Goal: Task Accomplishment & Management: Use online tool/utility

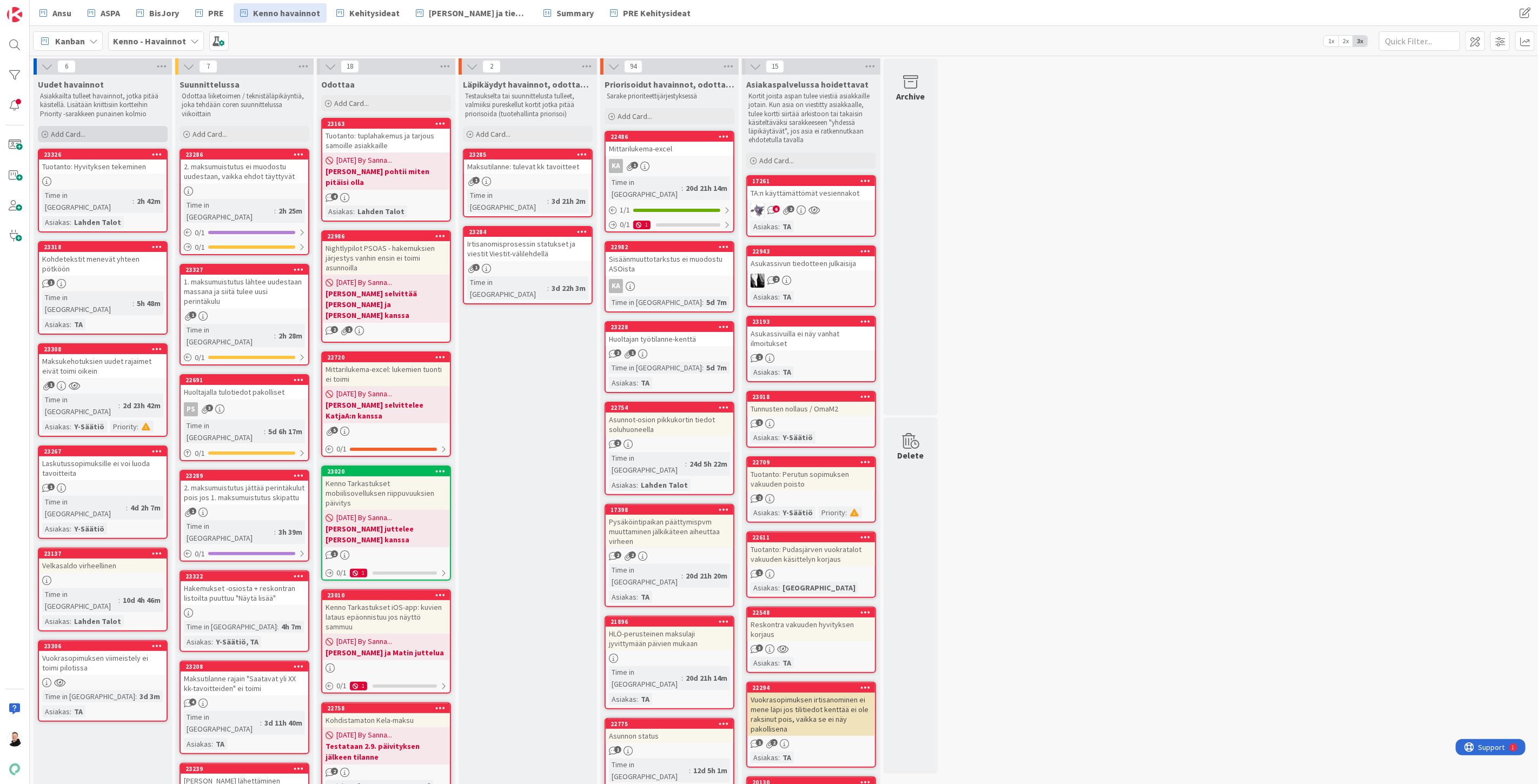
click at [42, 134] on icon at bounding box center [45, 134] width 6 height 6
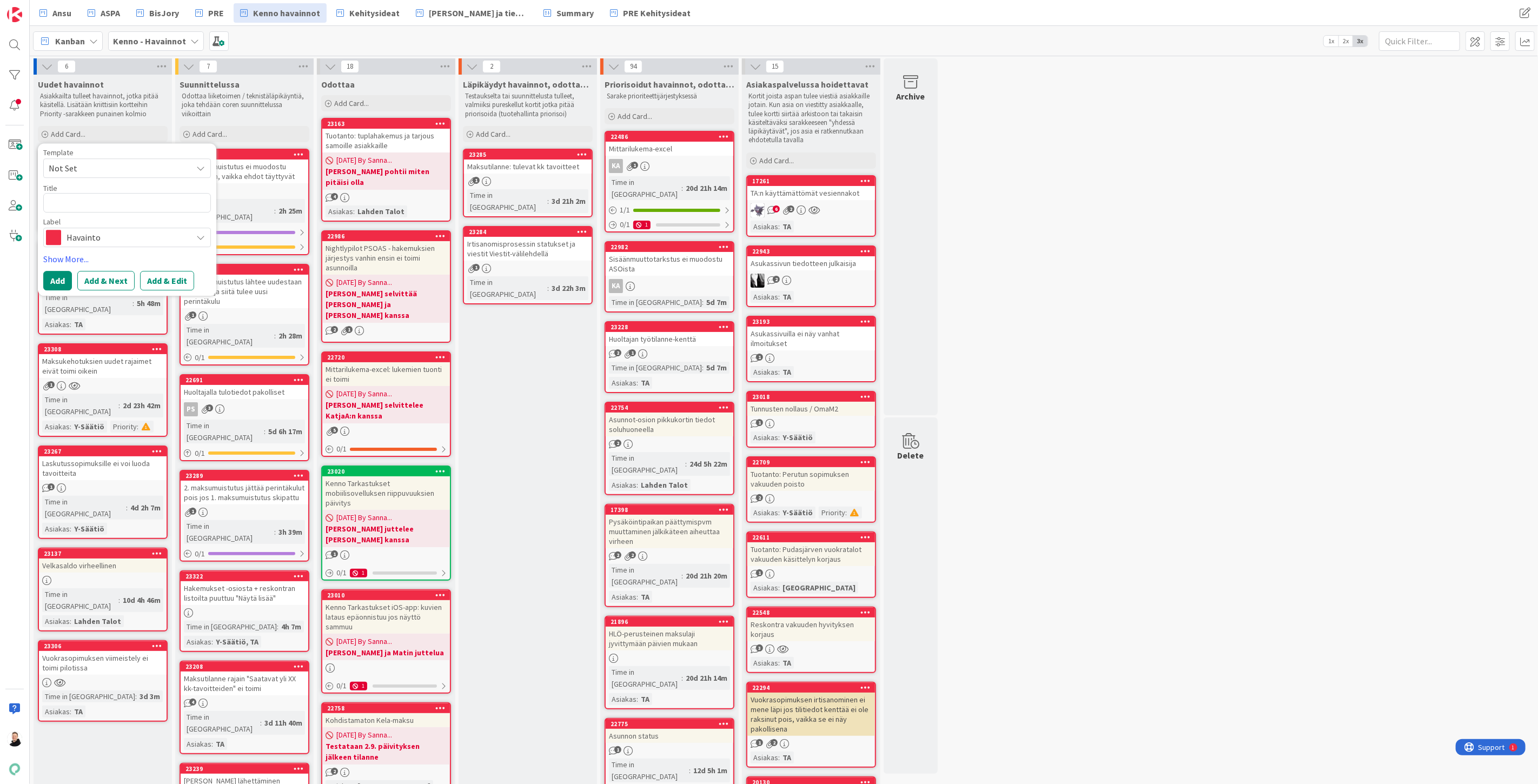
click at [121, 198] on textarea at bounding box center [127, 202] width 167 height 19
click at [123, 206] on textarea at bounding box center [127, 202] width 167 height 19
paste textarea "[DEMOGRAPHIC_DATA] puuttuu vastaanottajien osoitetiedot 15.9."
type textarea "x"
type textarea "[DEMOGRAPHIC_DATA] puuttuu vastaanottajien osoitetiedot 15.9."
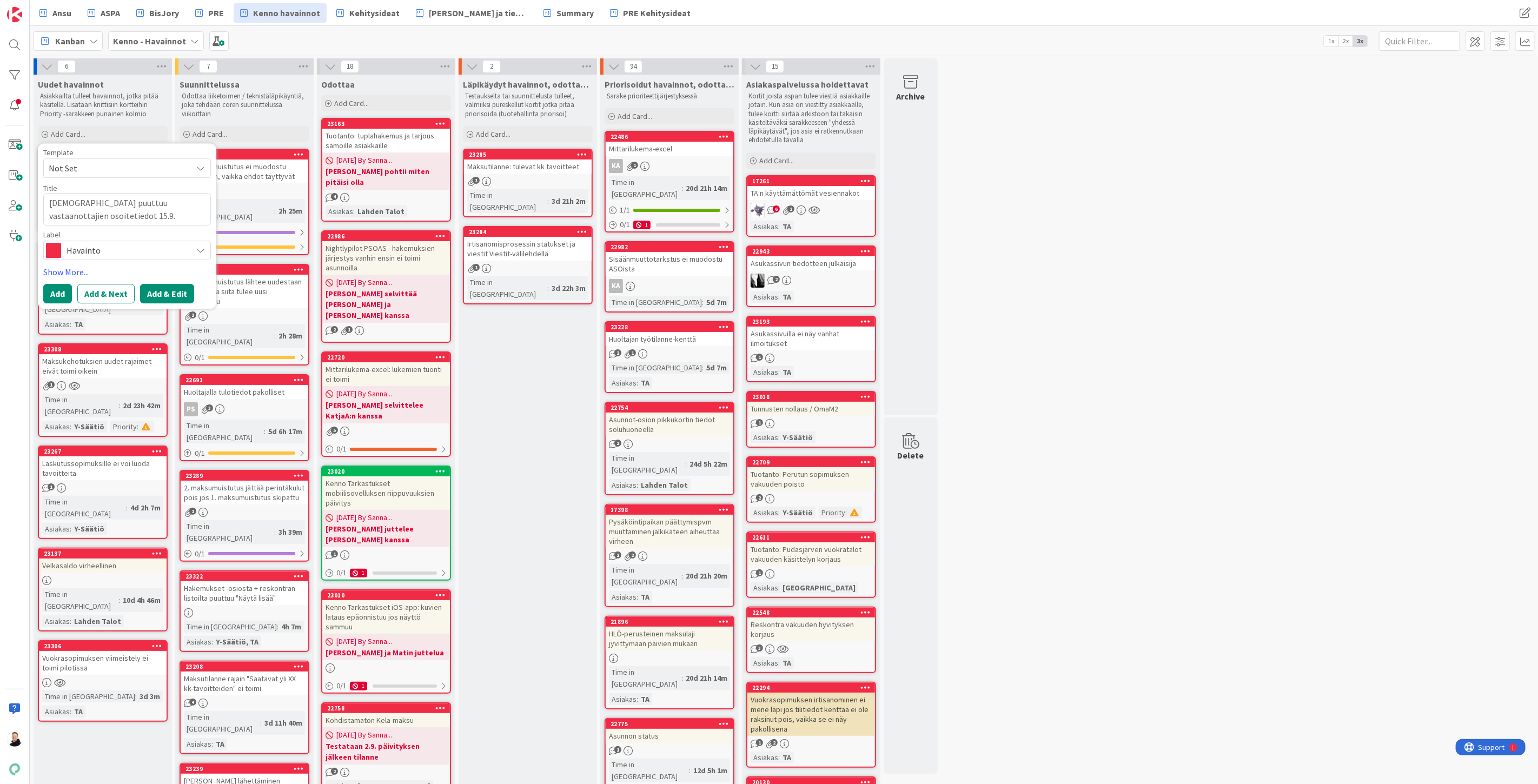
click at [166, 291] on button "Add & Edit" at bounding box center [166, 293] width 54 height 19
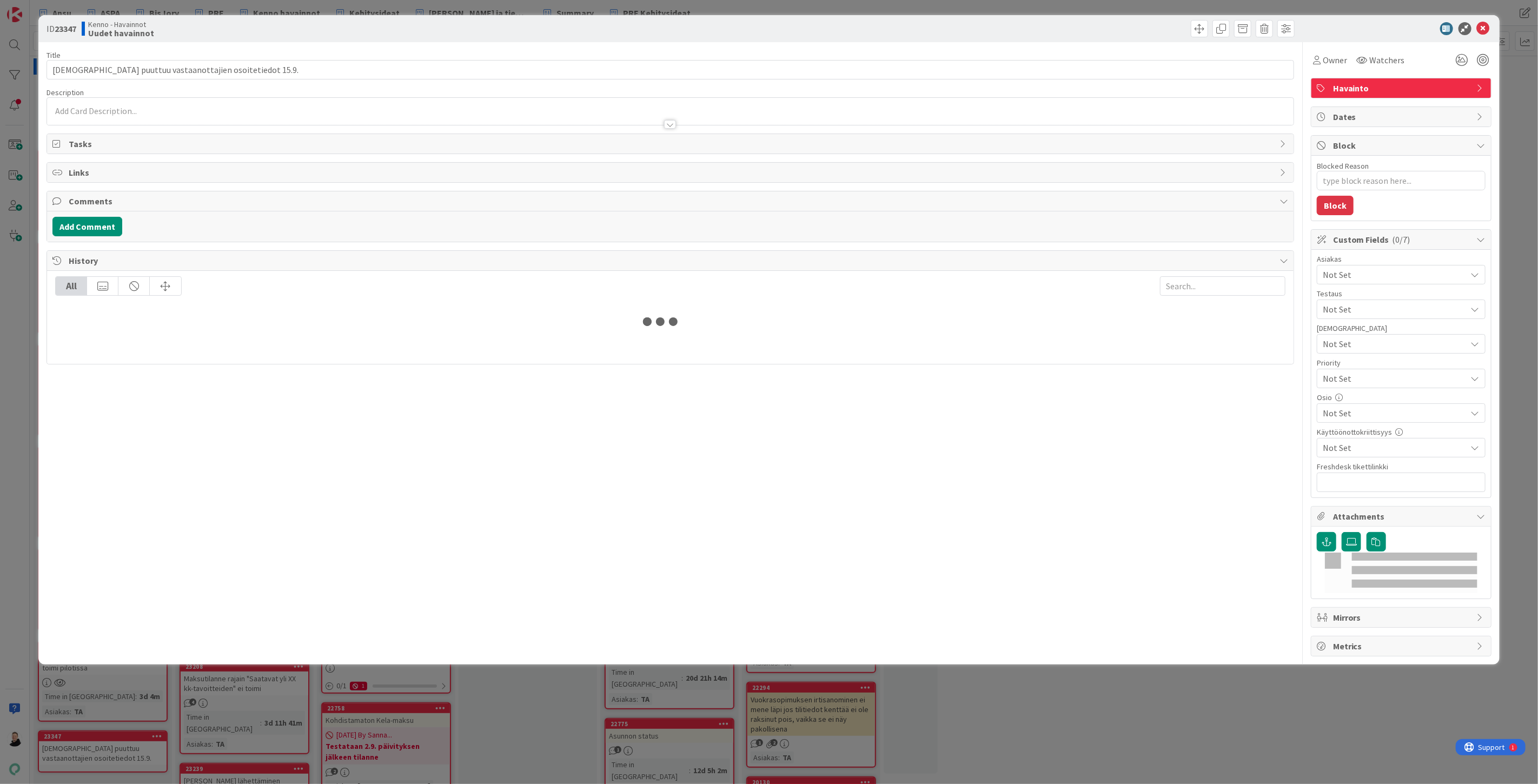
type textarea "x"
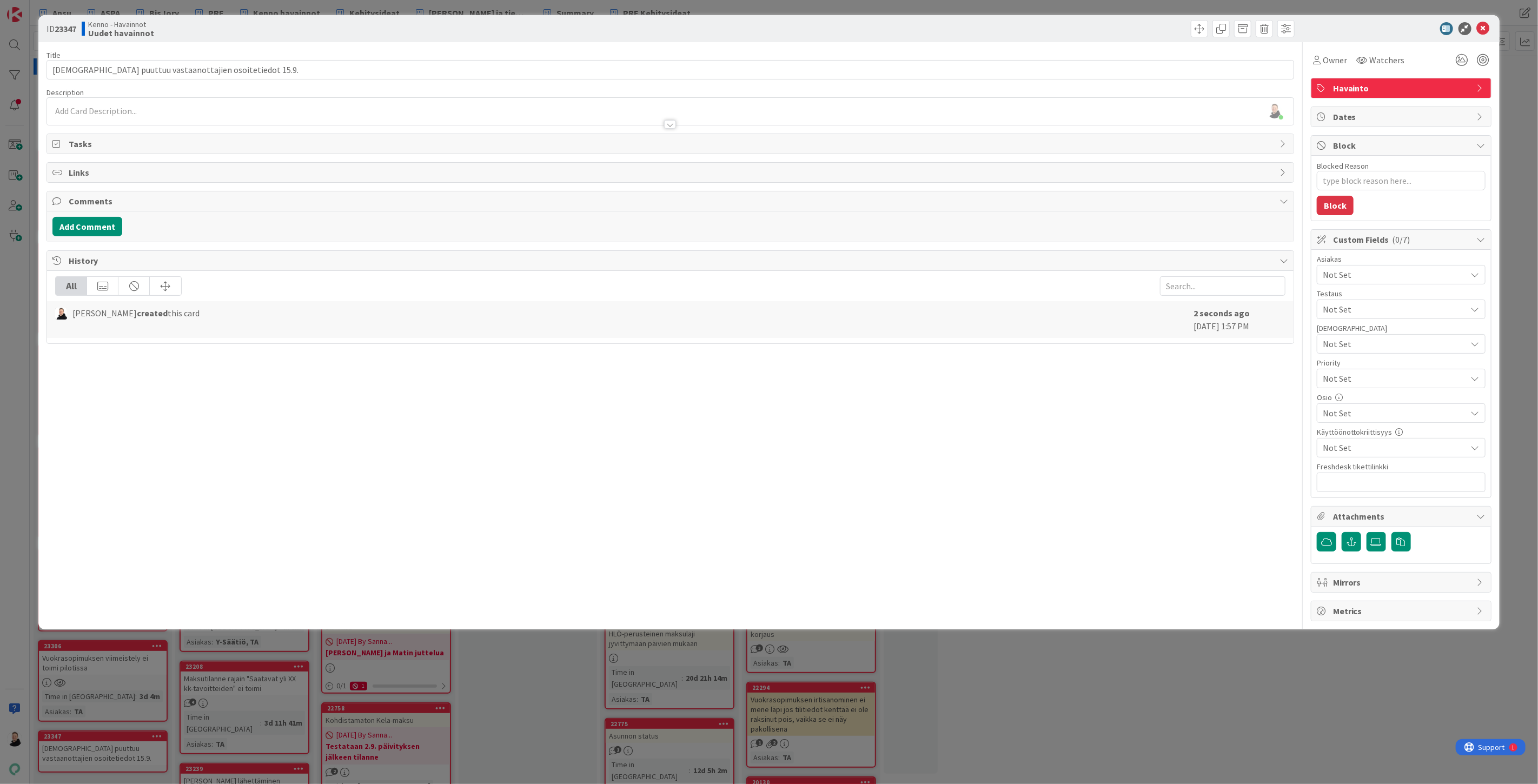
click at [76, 116] on div at bounding box center [670, 119] width 1246 height 11
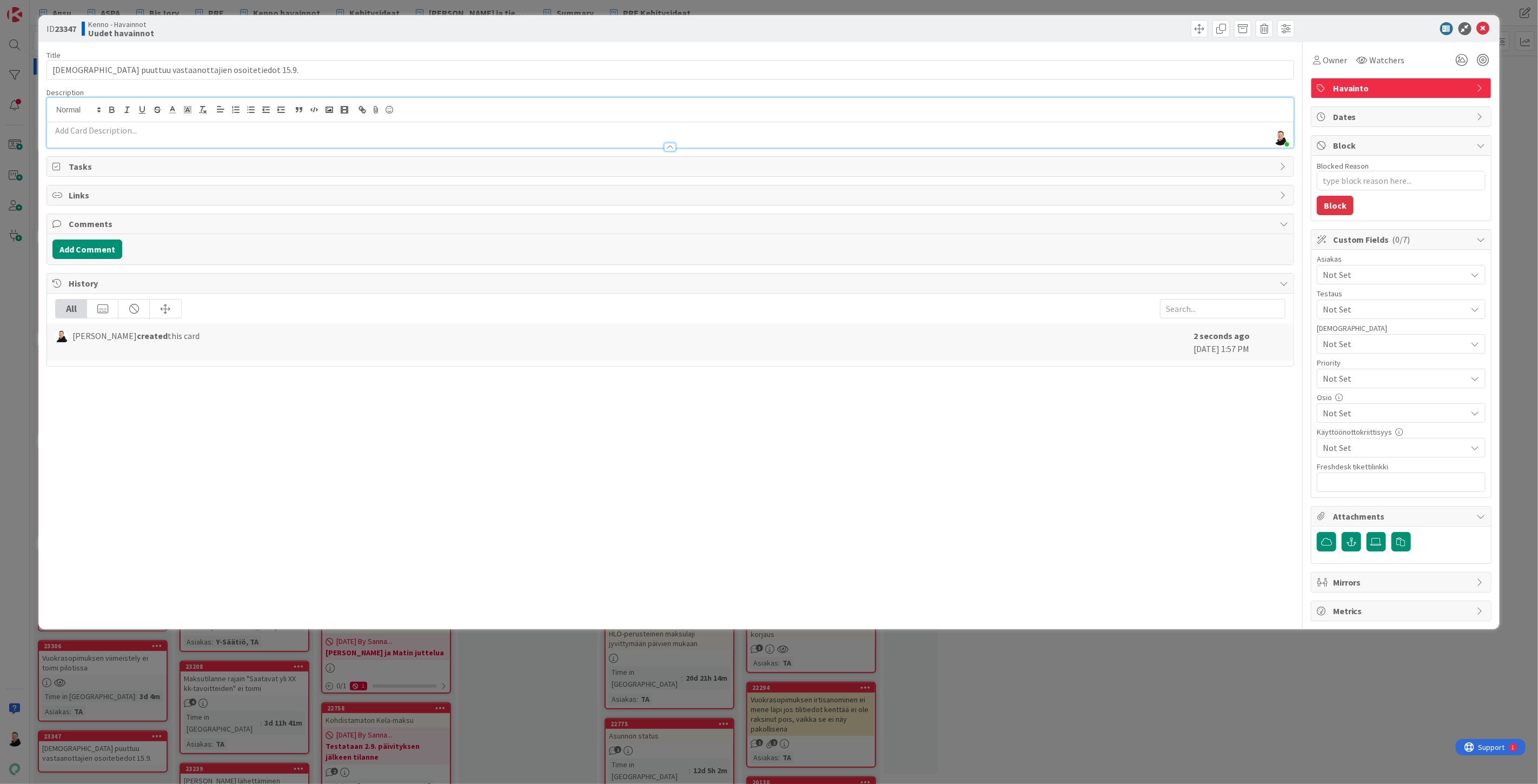
click at [71, 136] on div at bounding box center [670, 142] width 1246 height 11
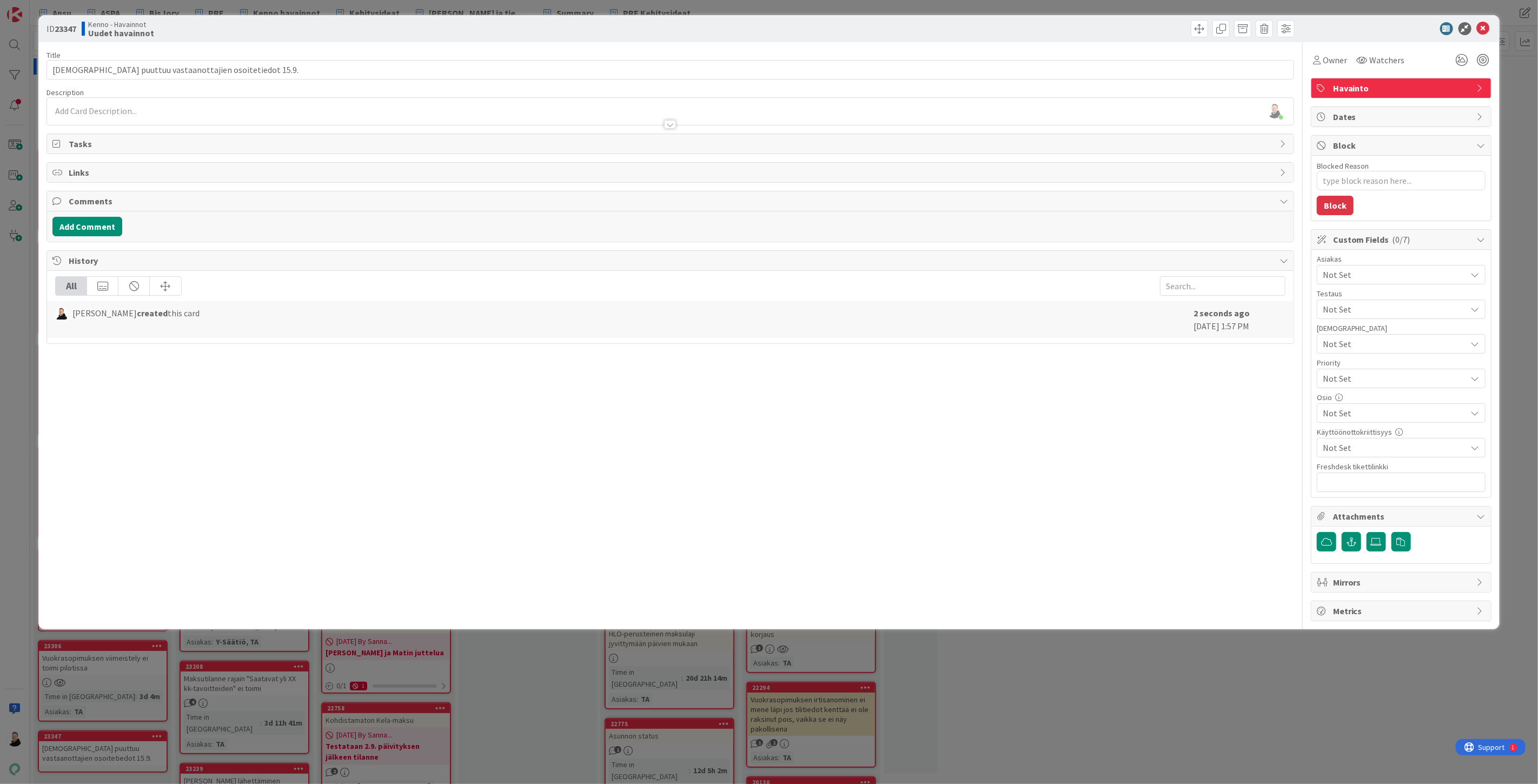
click at [71, 110] on p at bounding box center [670, 111] width 1236 height 13
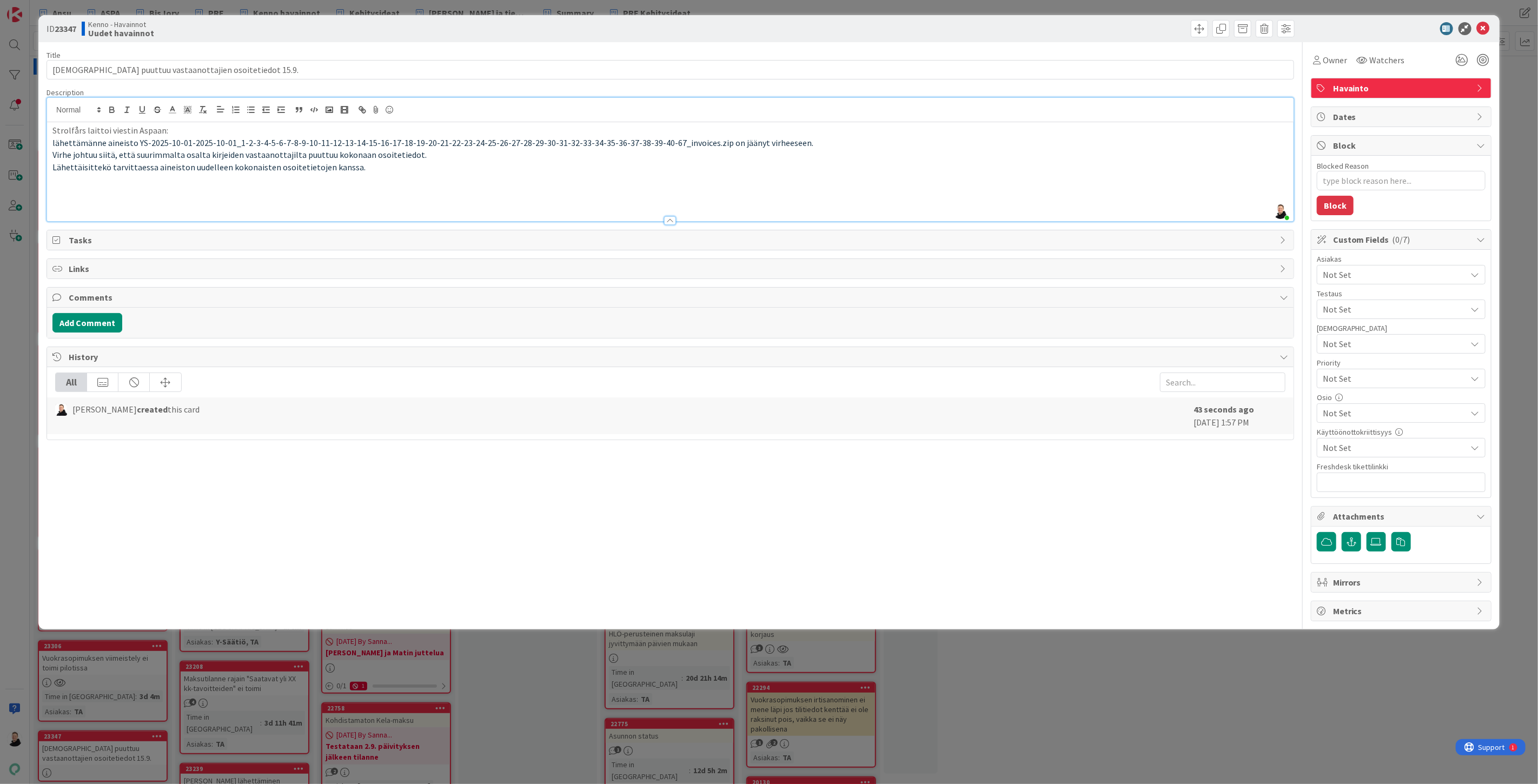
click at [54, 134] on p "Strolfårs laittoi viestin Aspaan:" at bounding box center [670, 131] width 1236 height 13
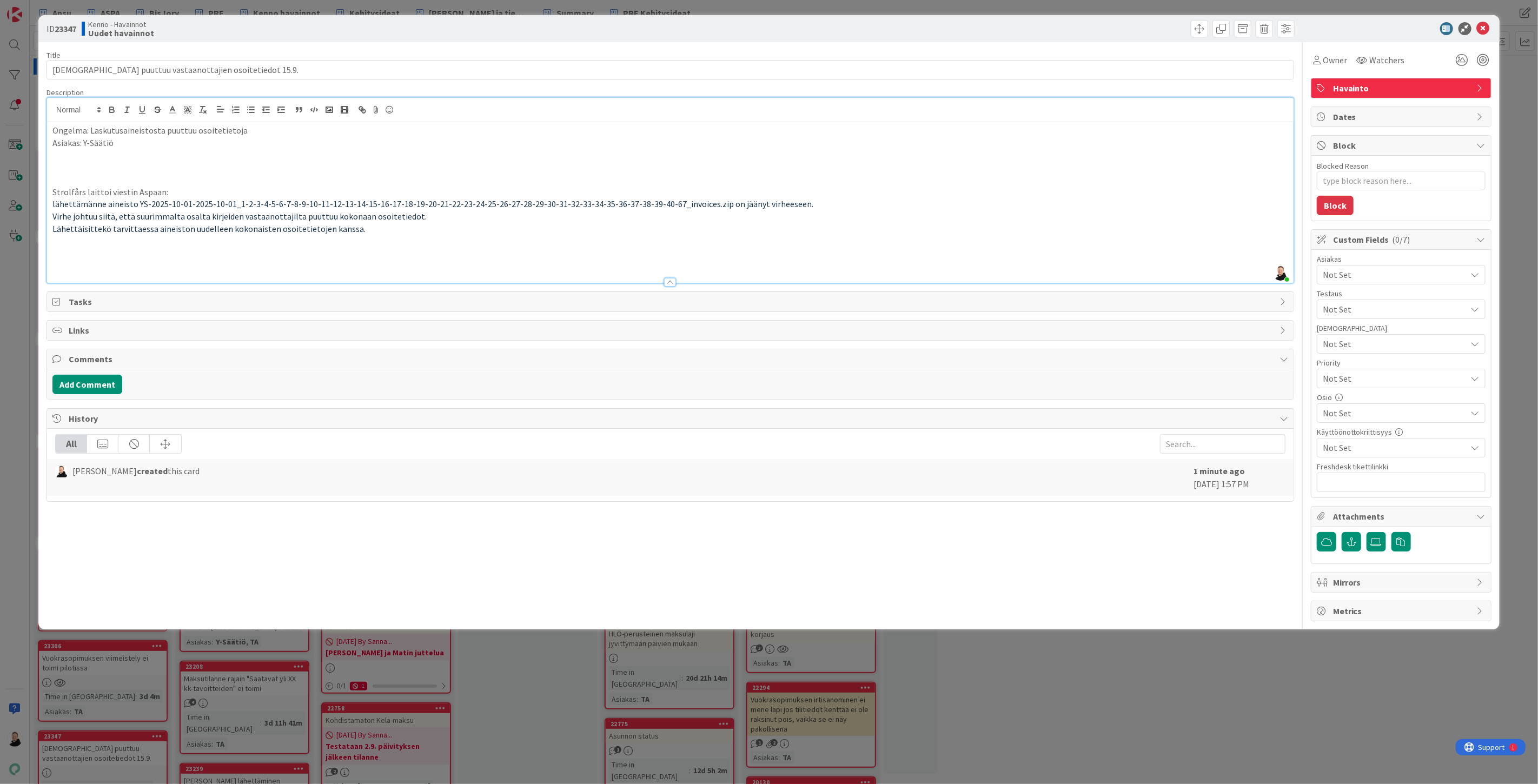
click at [1443, 278] on span "Not Set" at bounding box center [1394, 275] width 144 height 13
click at [1362, 321] on link "Y-Säätiö" at bounding box center [1399, 319] width 172 height 19
click at [1201, 268] on p at bounding box center [670, 266] width 1236 height 13
click at [1468, 414] on div "Not Set" at bounding box center [1402, 413] width 169 height 19
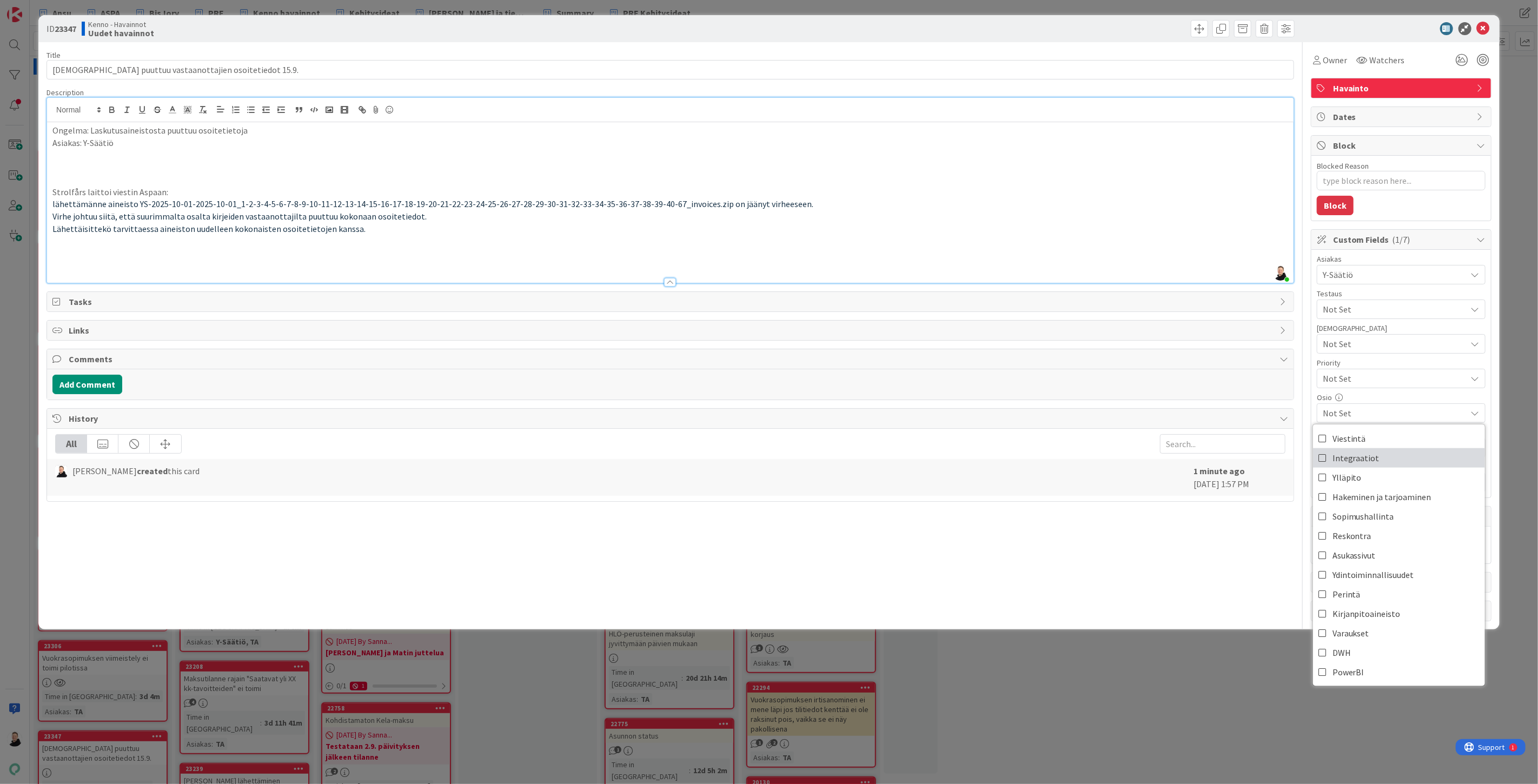
click at [1377, 457] on link "Integraatiot" at bounding box center [1399, 457] width 172 height 19
click at [1344, 538] on span "Reskontra" at bounding box center [1352, 536] width 39 height 16
type textarea "x"
click at [1210, 201] on p "lähettämänne aineisto YS-2025-10-01-2025-10-01_1-2-3-4-5-6-7-8-9-10-11-12-13-14…" at bounding box center [670, 205] width 1236 height 13
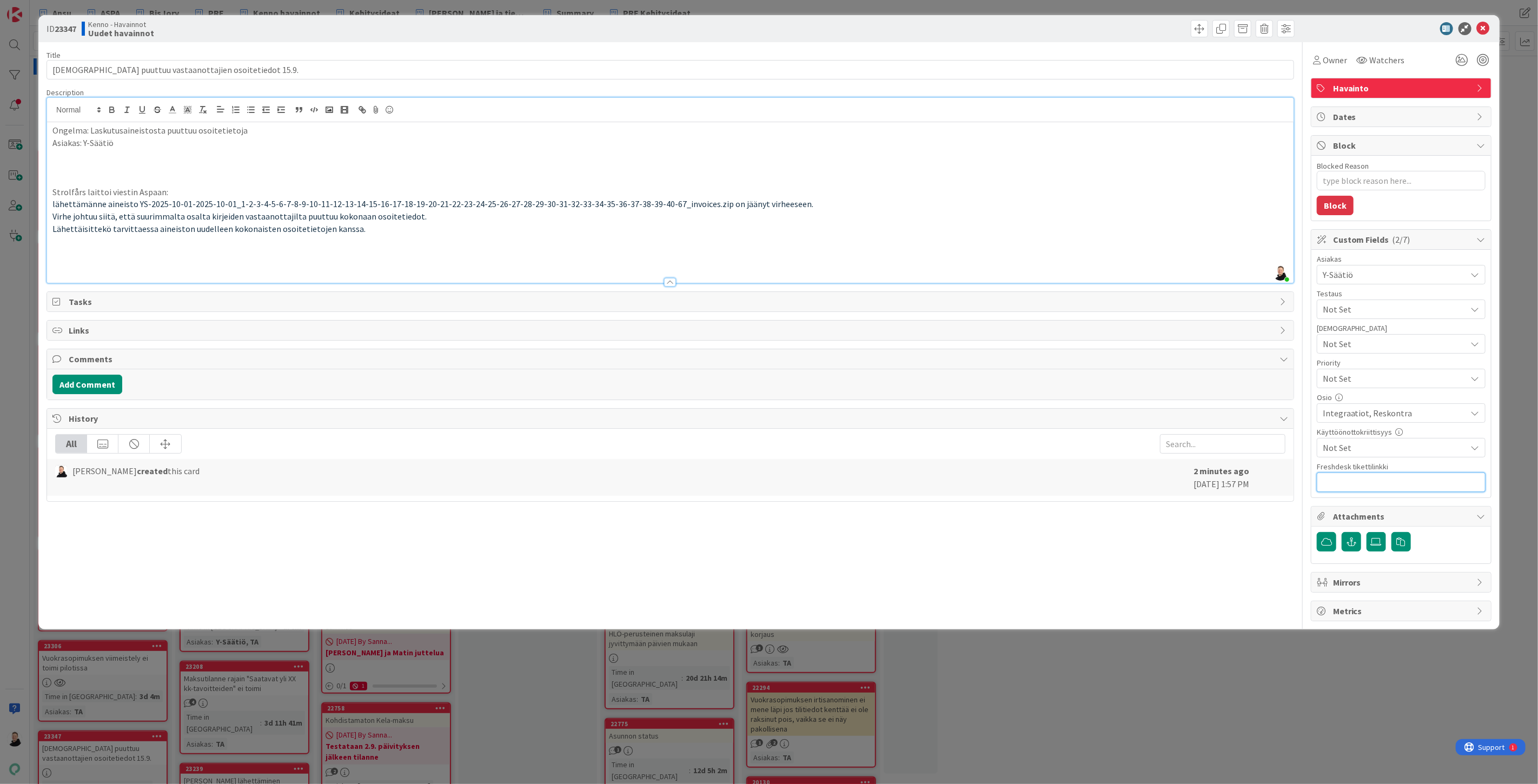
click at [1392, 487] on input "text" at bounding box center [1402, 482] width 169 height 19
click at [1361, 480] on input "text" at bounding box center [1402, 482] width 169 height 19
paste input "[URL][DOMAIN_NAME]"
type input "[URL][DOMAIN_NAME]"
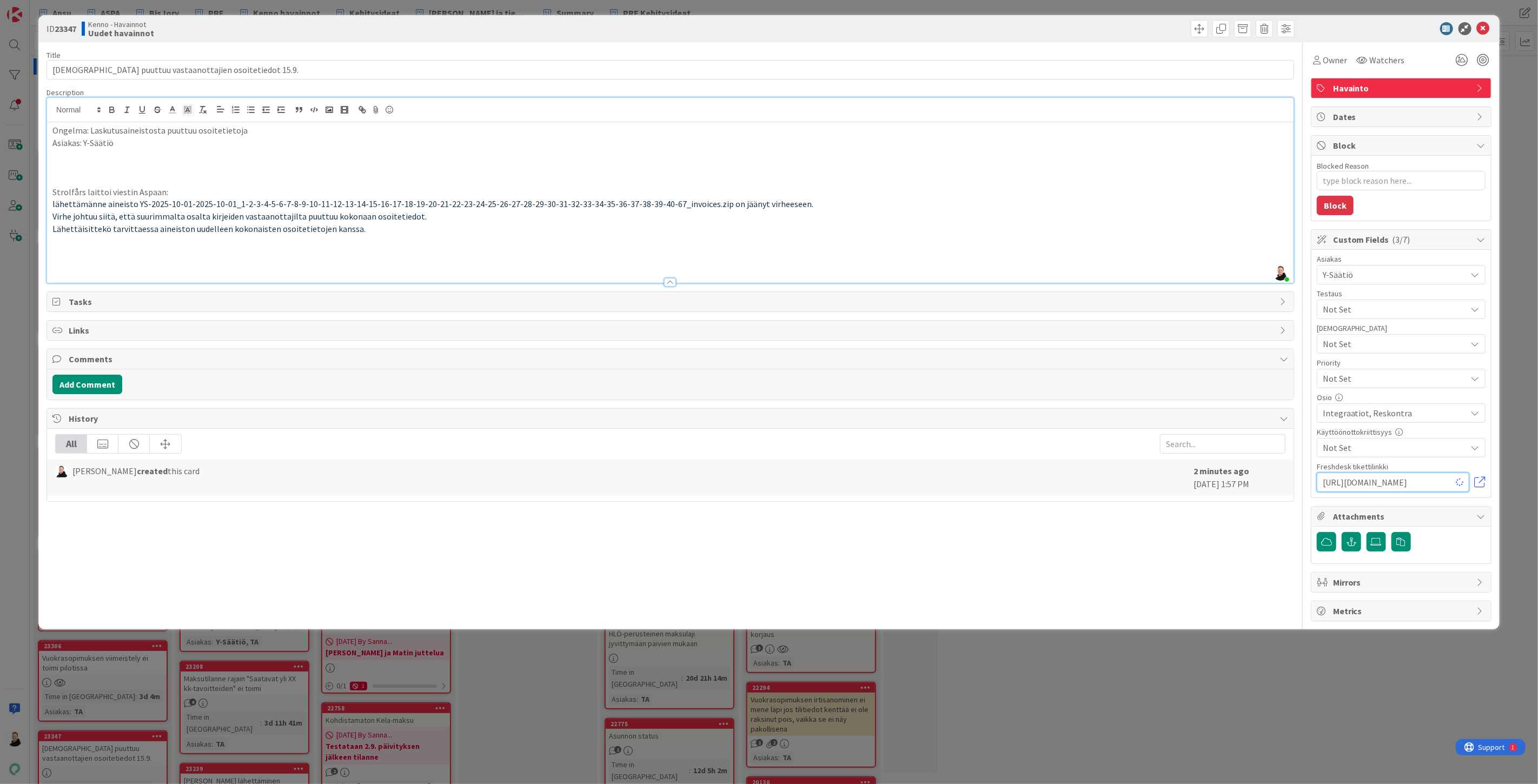
type textarea "x"
type input "[URL][DOMAIN_NAME]"
click at [361, 236] on p at bounding box center [670, 241] width 1236 height 13
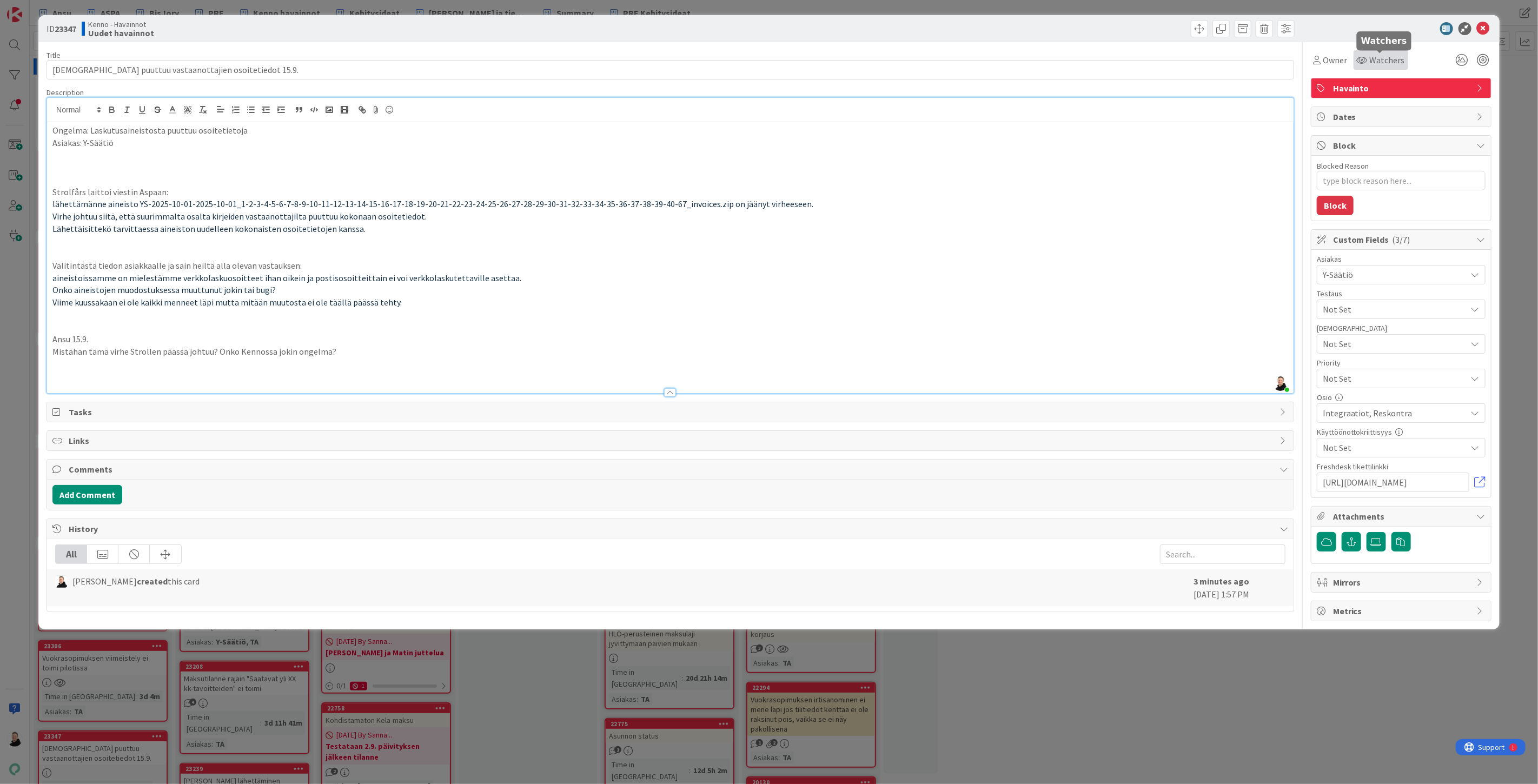
click at [1382, 57] on span "Watchers" at bounding box center [1387, 60] width 35 height 13
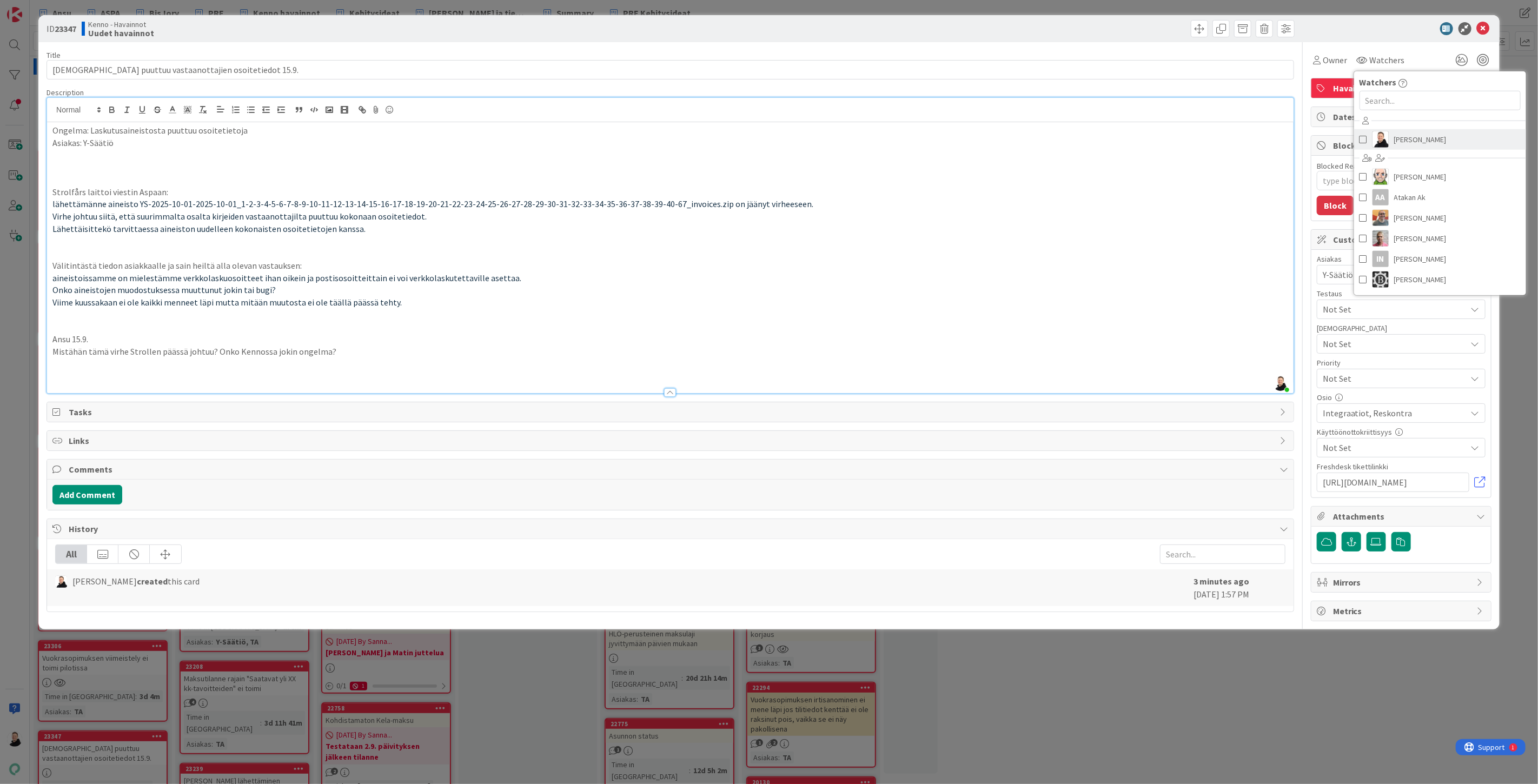
click at [1402, 136] on span "[PERSON_NAME]" at bounding box center [1421, 139] width 53 height 16
click at [1086, 200] on p "lähettämänne aineisto YS-2025-10-01-2025-10-01_1-2-3-4-5-6-7-8-9-10-11-12-13-14…" at bounding box center [670, 205] width 1236 height 13
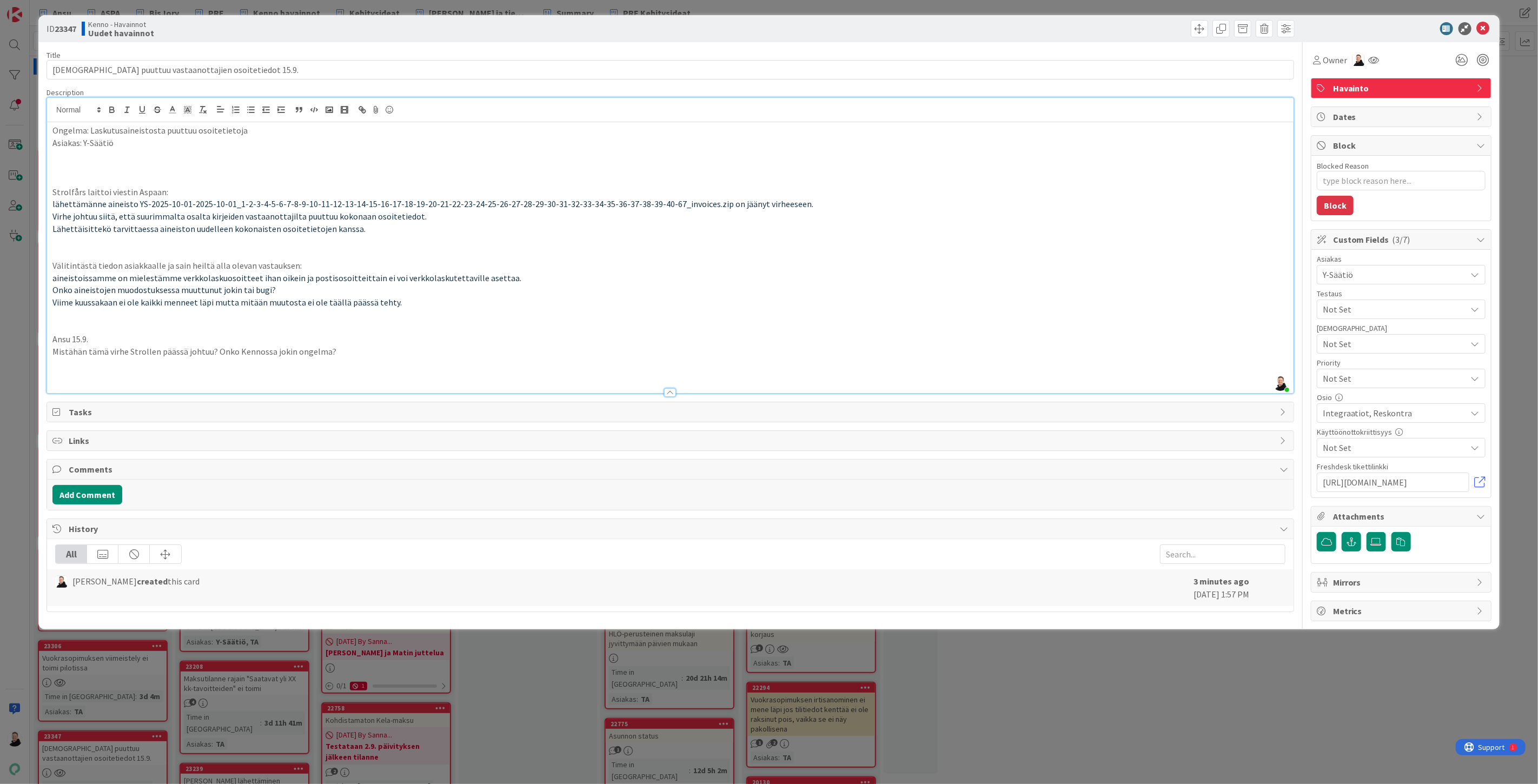
click at [59, 370] on p at bounding box center [670, 377] width 1236 height 13
click at [1482, 30] on icon at bounding box center [1483, 28] width 13 height 13
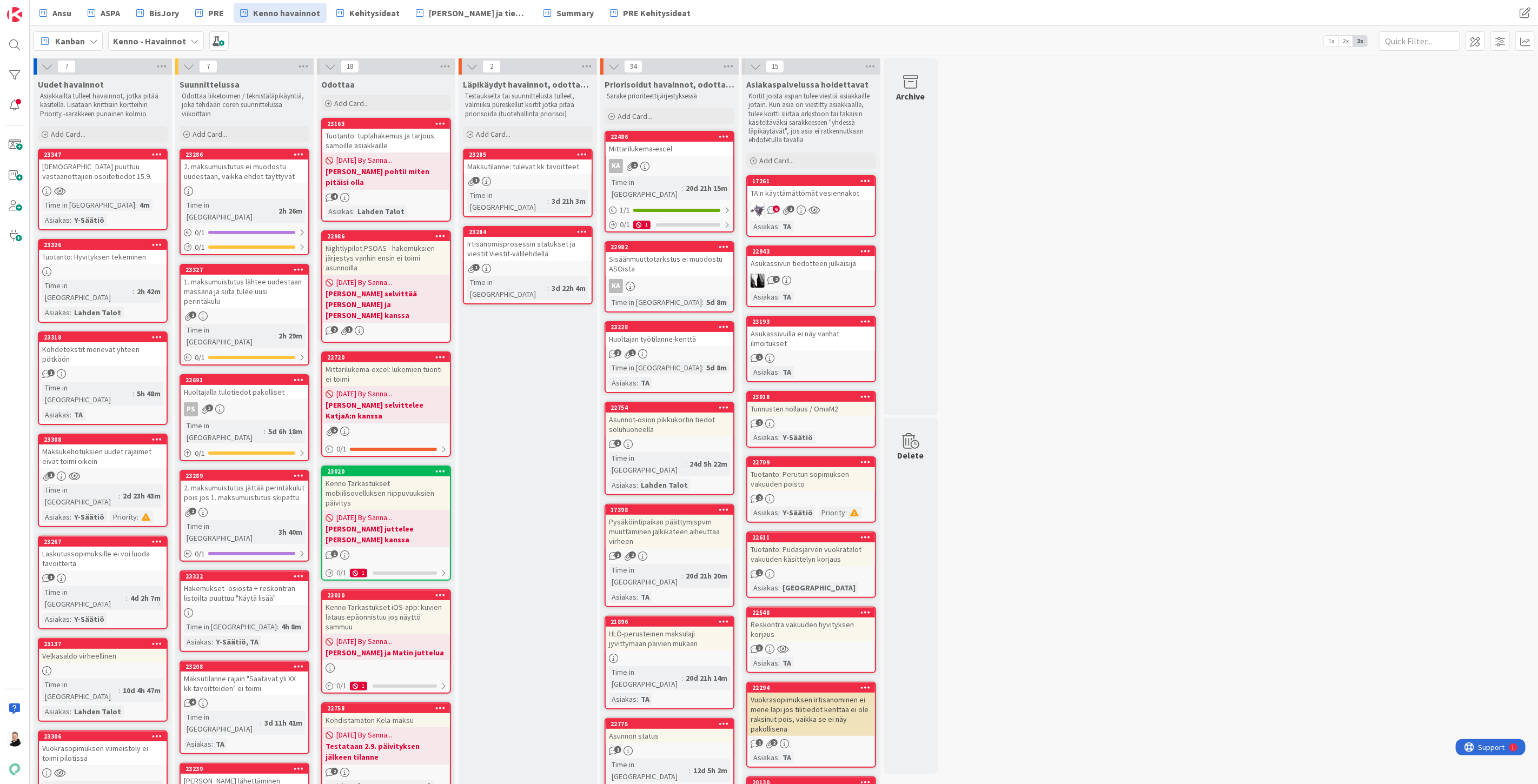
click at [87, 168] on div "[DEMOGRAPHIC_DATA] puuttuu vastaanottajien osoitetiedot 15.9." at bounding box center [103, 171] width 127 height 24
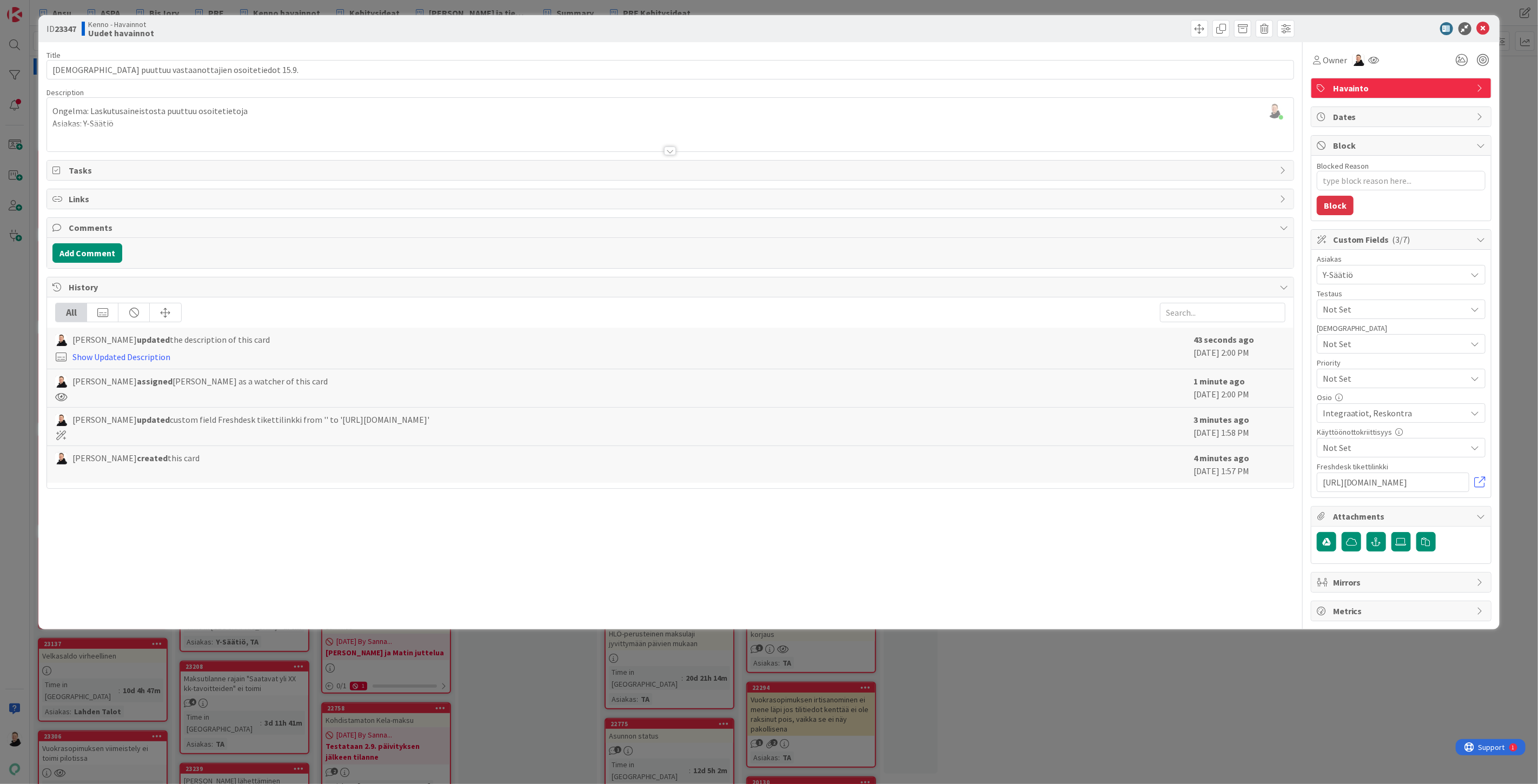
click at [1392, 377] on span "Not Set" at bounding box center [1392, 378] width 138 height 15
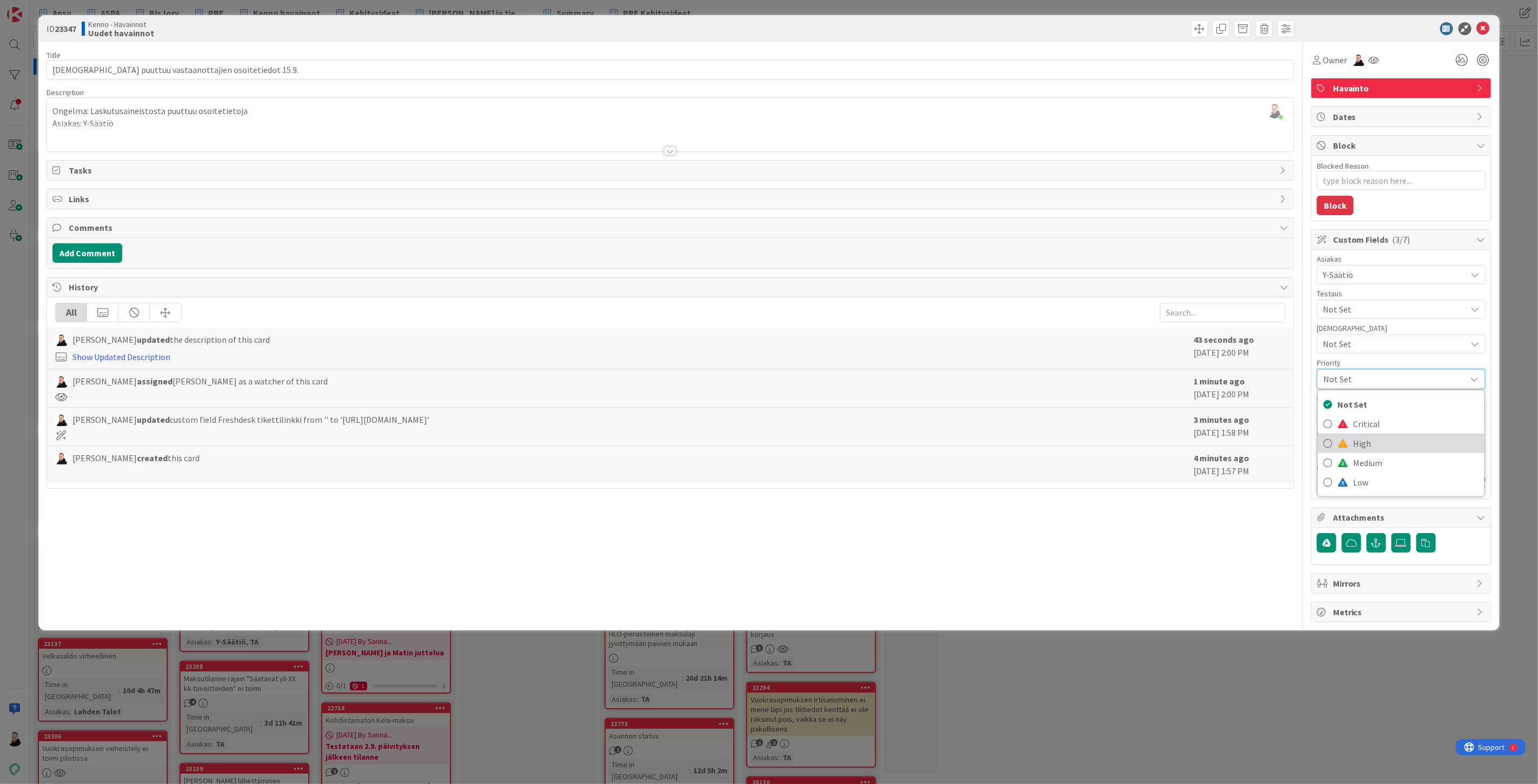
click at [1345, 447] on span at bounding box center [1342, 444] width 11 height 9
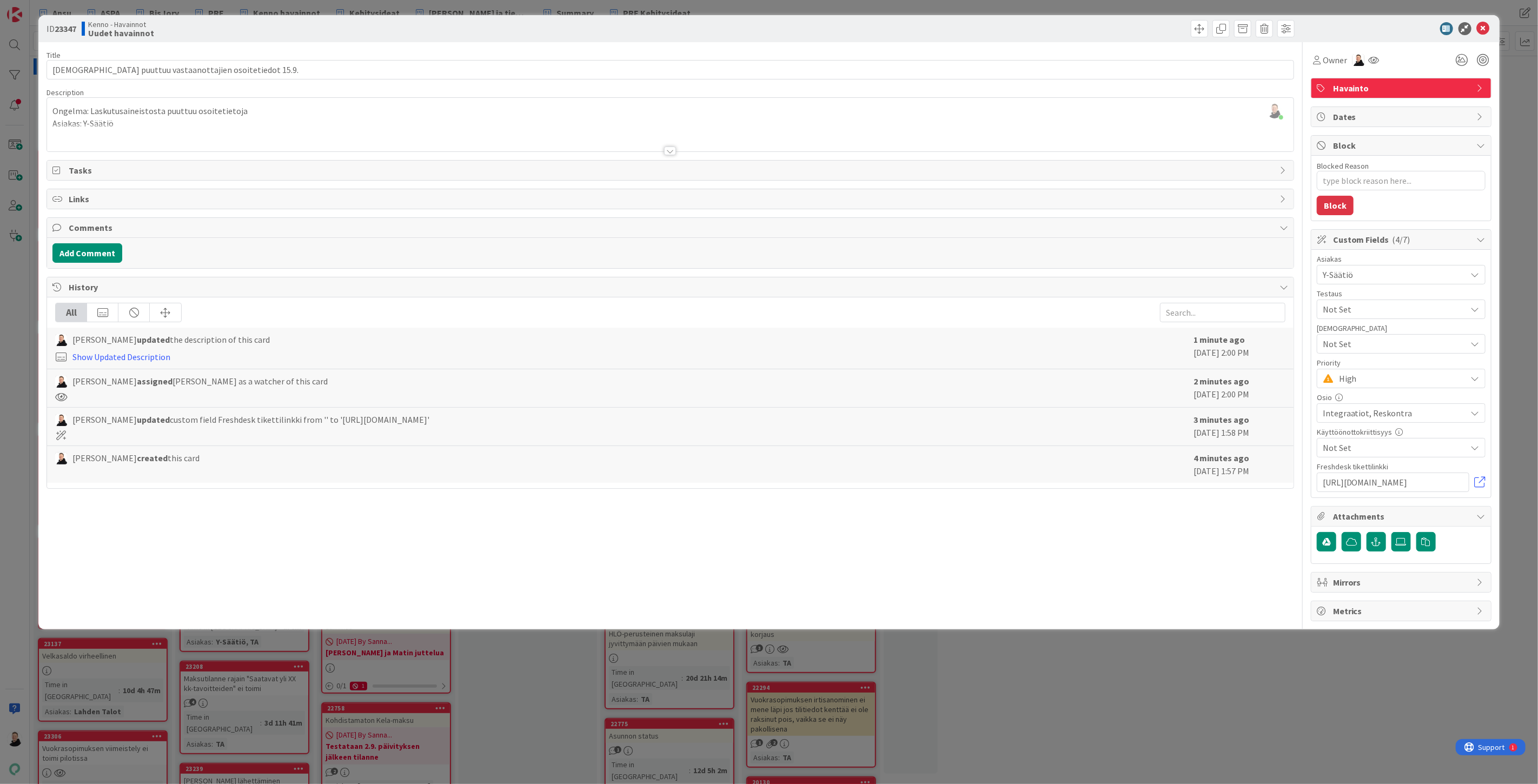
click at [1186, 138] on div at bounding box center [670, 137] width 1246 height 27
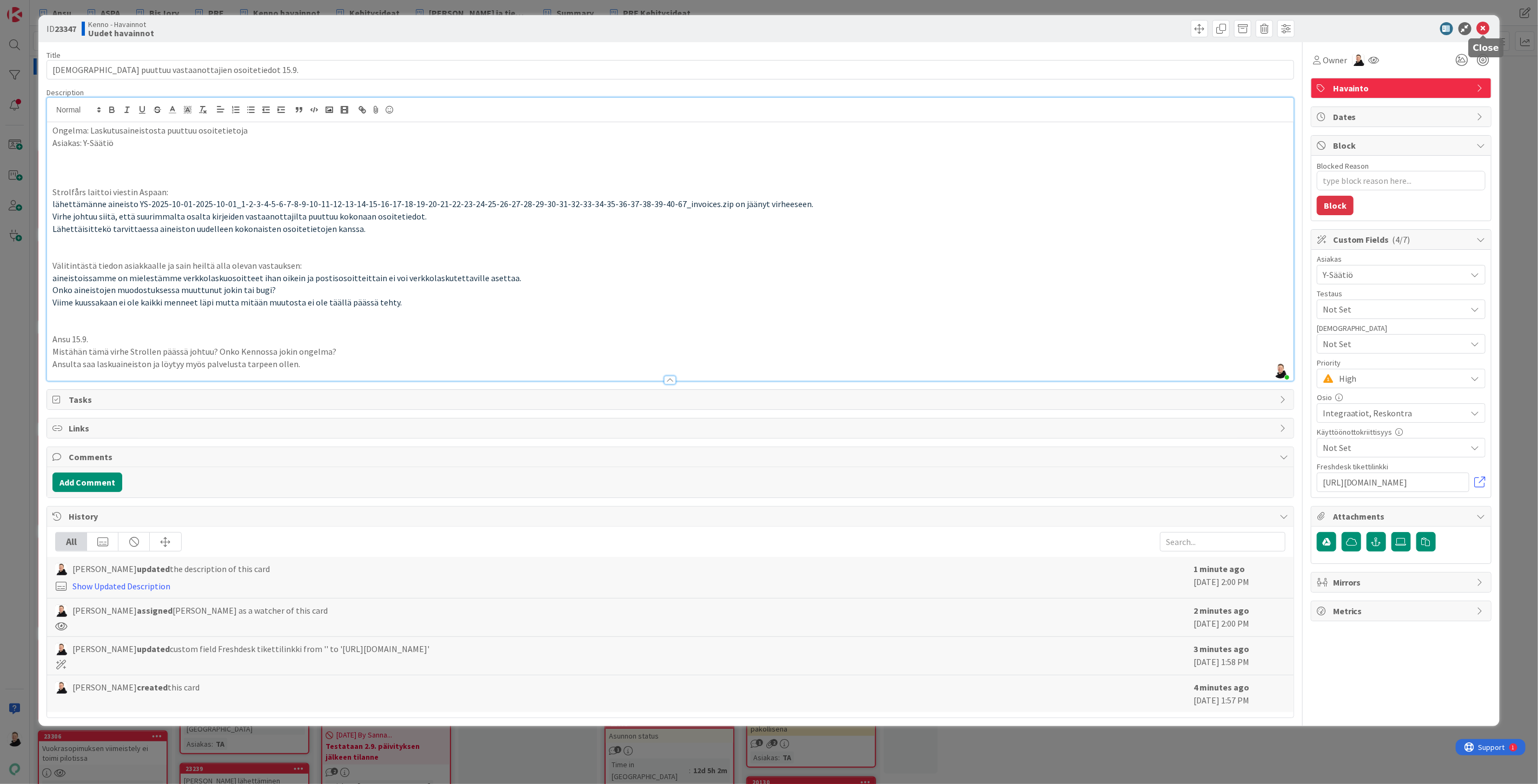
click at [1484, 27] on icon at bounding box center [1483, 28] width 13 height 13
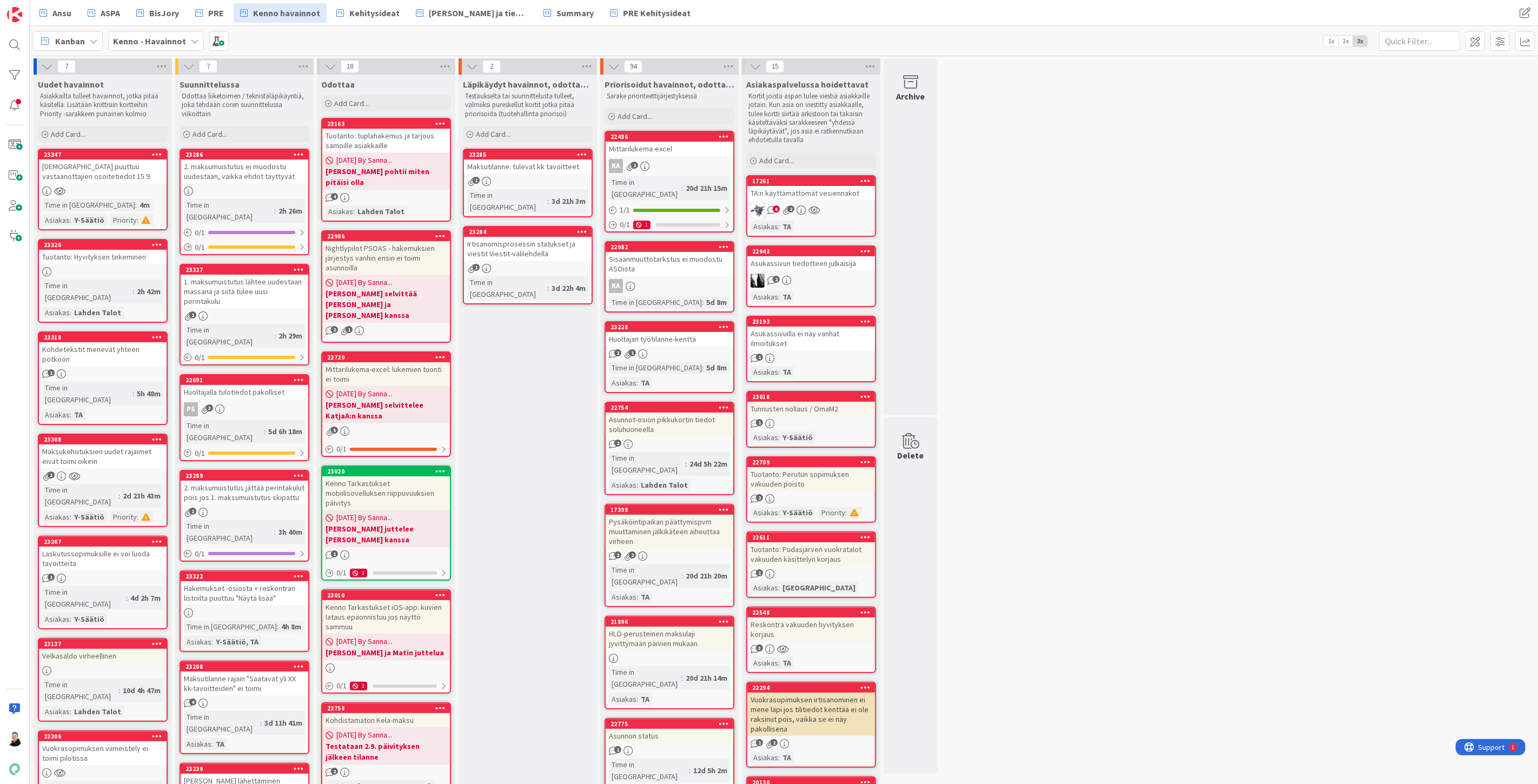
click at [75, 170] on div "[DEMOGRAPHIC_DATA] puuttuu vastaanottajien osoitetiedot 15.9." at bounding box center [103, 171] width 127 height 24
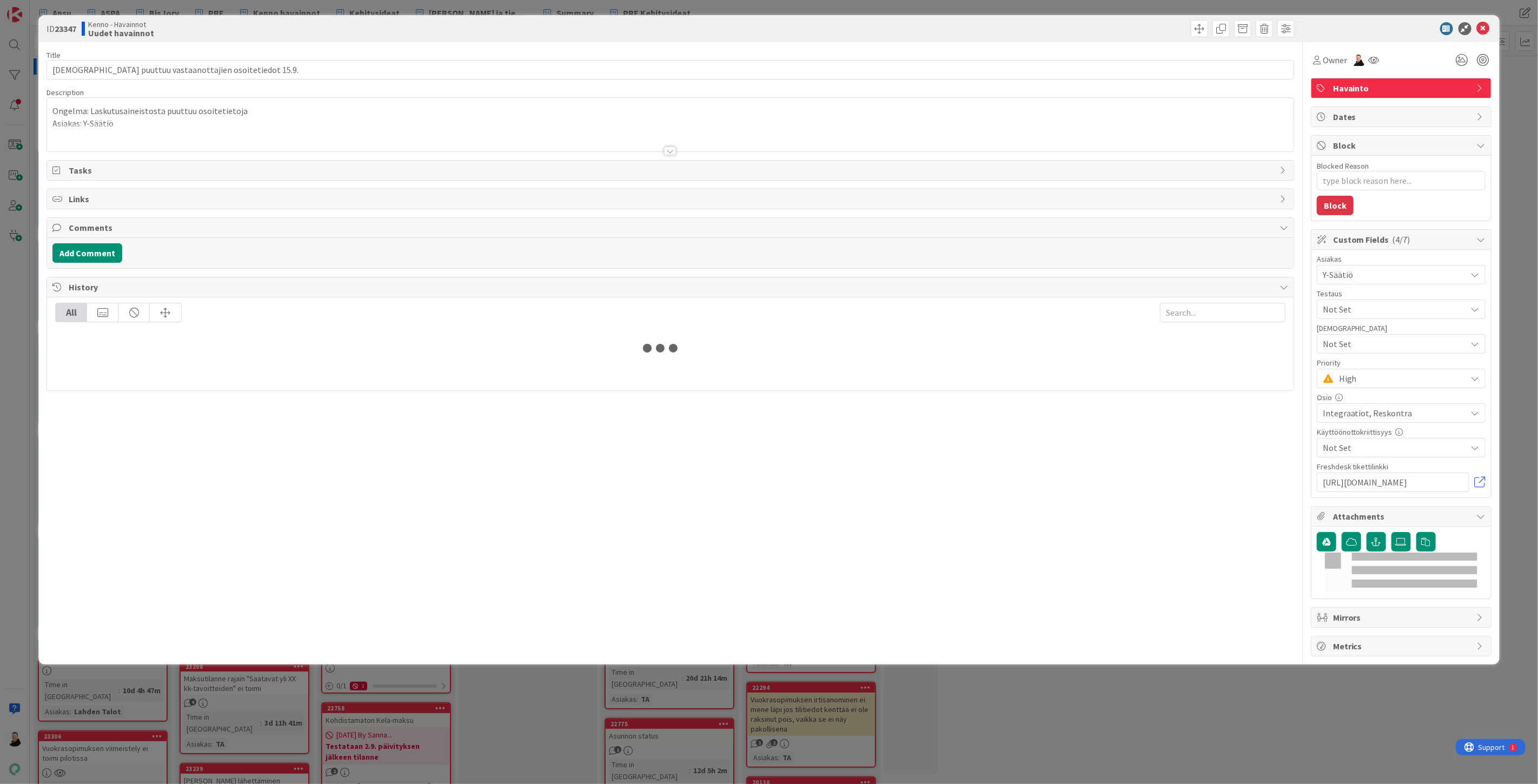
type textarea "x"
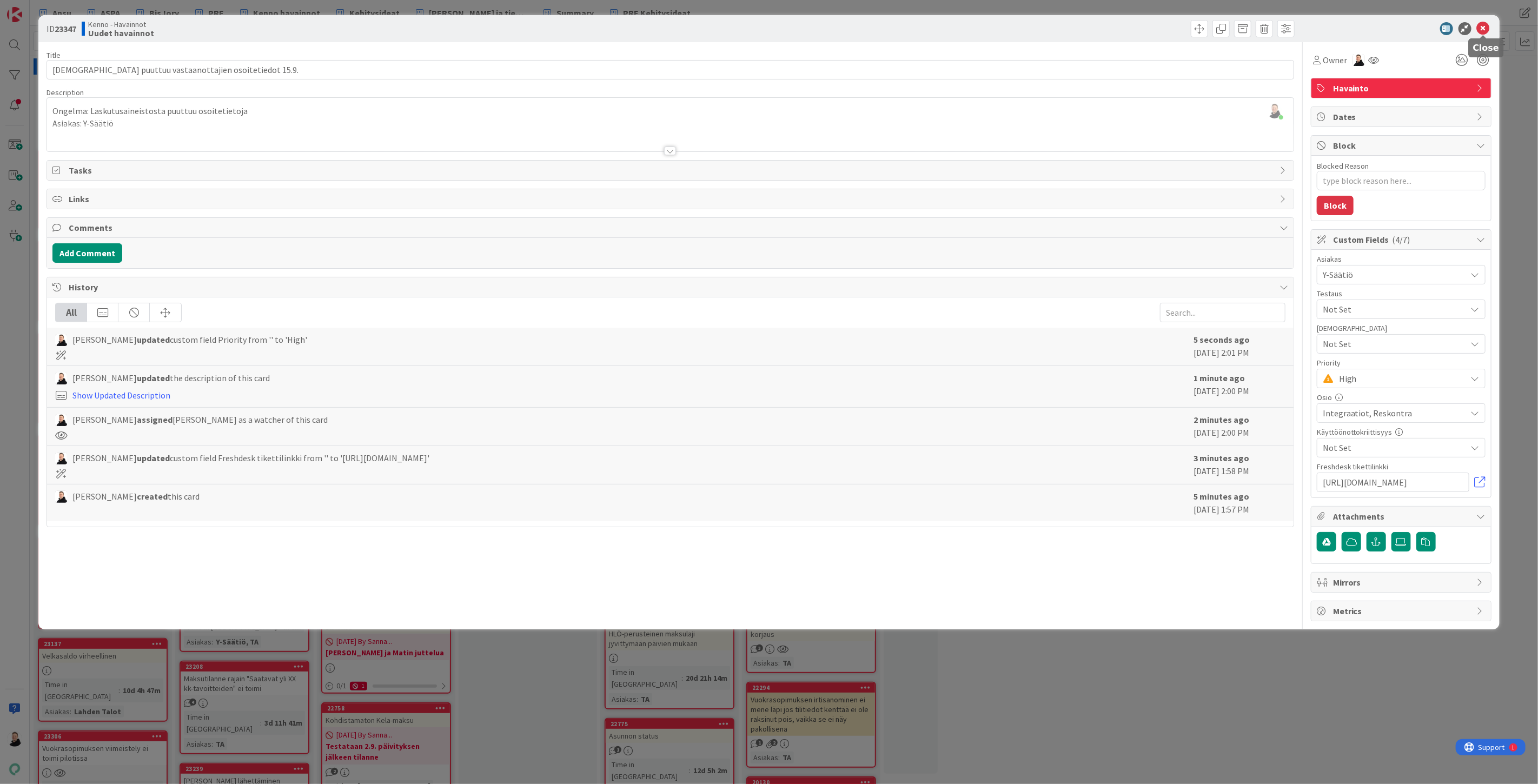
click at [1487, 28] on icon at bounding box center [1483, 28] width 13 height 13
